Goal: Understand site structure: Understand site structure

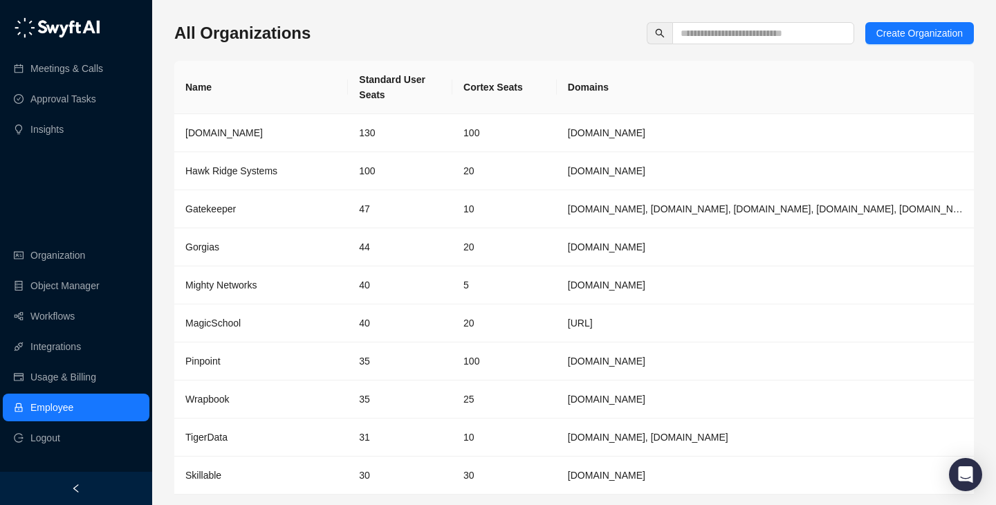
click at [554, 44] on div "All Organizations Create Organization" at bounding box center [573, 33] width 799 height 22
drag, startPoint x: 560, startPoint y: 80, endPoint x: 707, endPoint y: 96, distance: 148.2
click at [707, 96] on th "Domains" at bounding box center [765, 87] width 417 height 53
drag, startPoint x: 707, startPoint y: 96, endPoint x: 382, endPoint y: 74, distance: 326.4
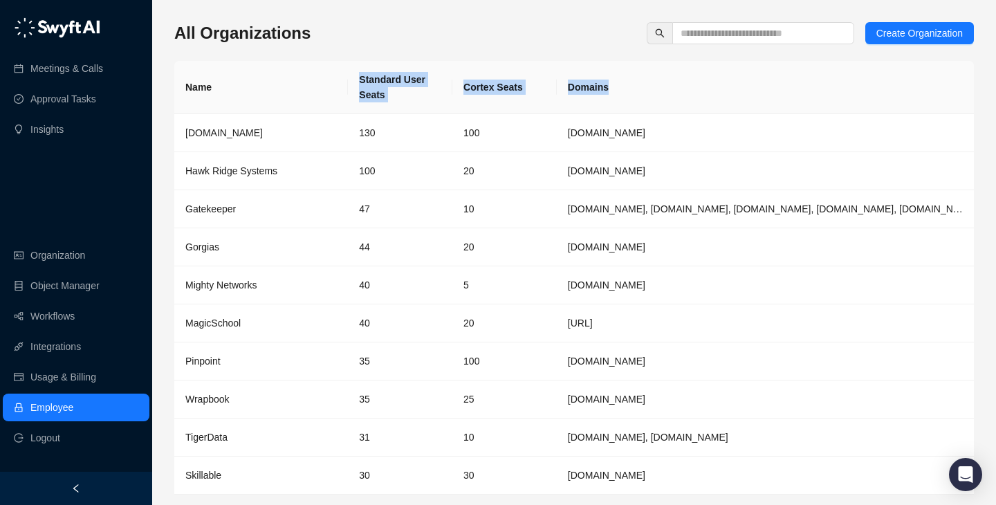
click at [383, 74] on tr "Name Standard User Seats Cortex Seats Domains" at bounding box center [573, 87] width 799 height 53
click at [382, 74] on th "Standard User Seats" at bounding box center [400, 87] width 104 height 53
drag, startPoint x: 382, startPoint y: 74, endPoint x: 688, endPoint y: 82, distance: 306.4
click at [687, 82] on tr "Name Standard User Seats Cortex Seats Domains" at bounding box center [573, 87] width 799 height 53
click at [688, 82] on th "Domains" at bounding box center [765, 87] width 417 height 53
